Goal: Transaction & Acquisition: Subscribe to service/newsletter

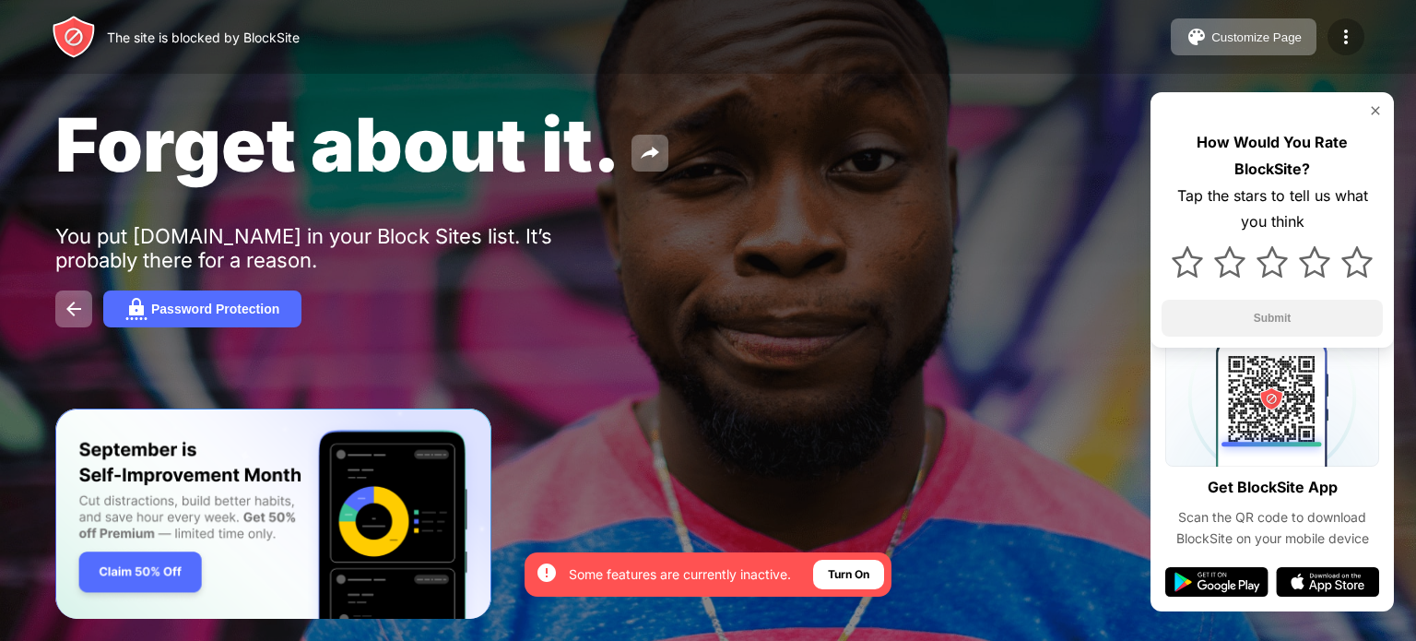
click at [1347, 36] on img at bounding box center [1346, 37] width 22 height 22
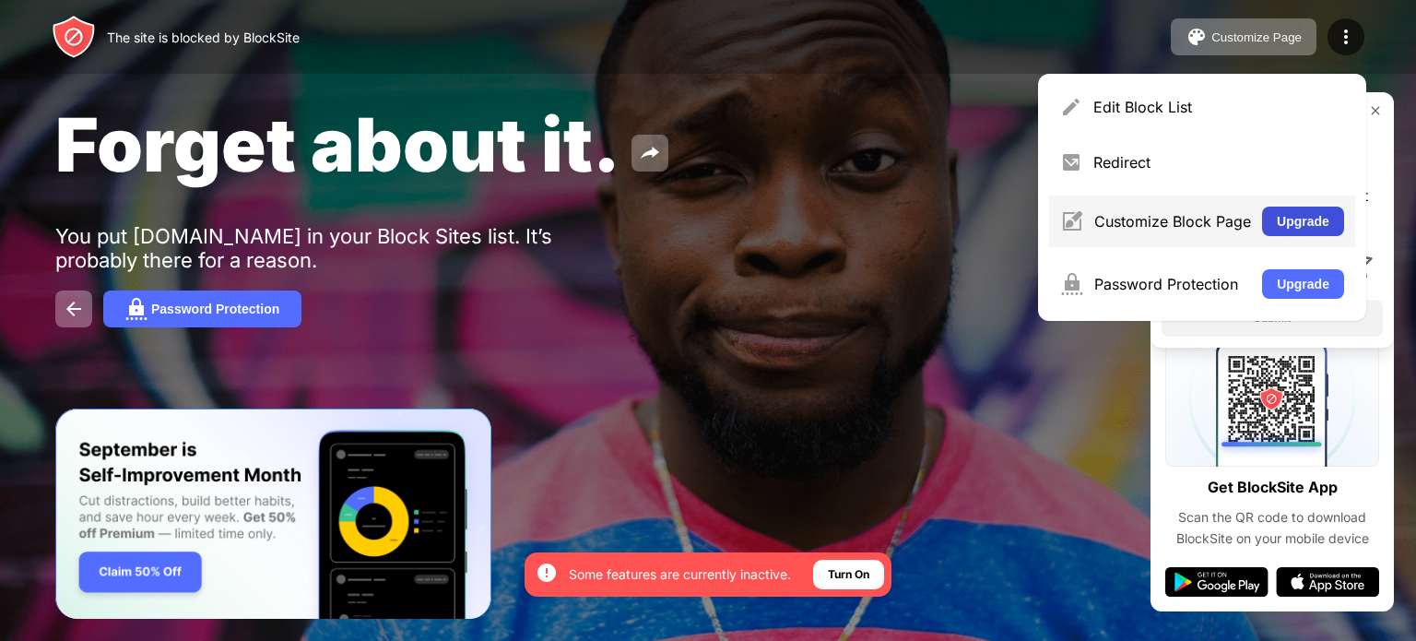
click at [1294, 218] on button "Upgrade" at bounding box center [1303, 220] width 82 height 29
